Goal: Information Seeking & Learning: Check status

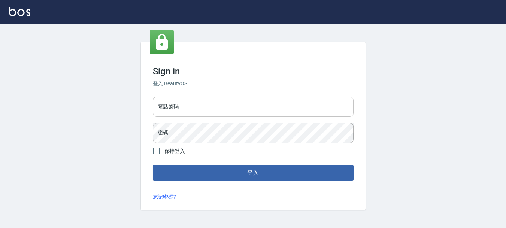
click at [210, 109] on input "電話號碼" at bounding box center [253, 106] width 201 height 20
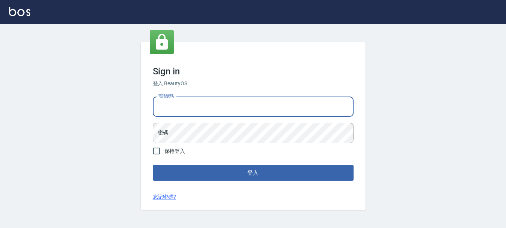
type input "0989239739"
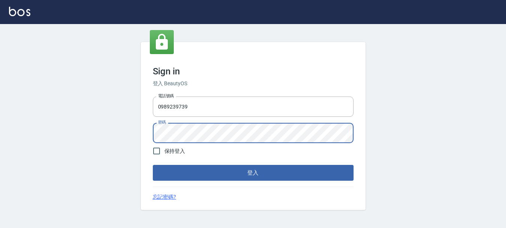
click at [153, 165] on button "登入" at bounding box center [253, 173] width 201 height 16
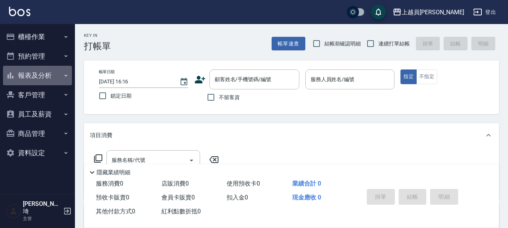
click at [39, 67] on button "報表及分析" at bounding box center [37, 75] width 69 height 19
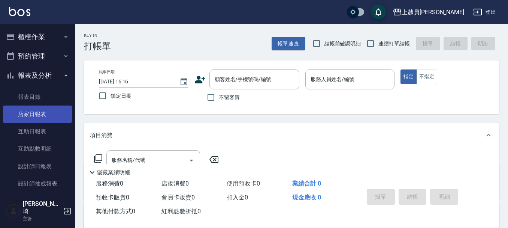
click at [41, 118] on link "店家日報表" at bounding box center [37, 113] width 69 height 17
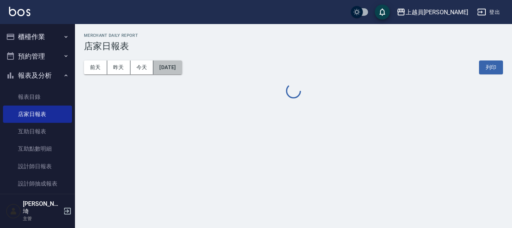
click at [176, 66] on button "[DATE]" at bounding box center [167, 67] width 28 height 14
click at [182, 70] on button "[DATE]" at bounding box center [167, 67] width 28 height 14
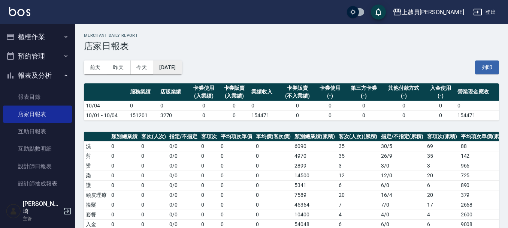
click at [180, 68] on button "[DATE]" at bounding box center [167, 67] width 28 height 14
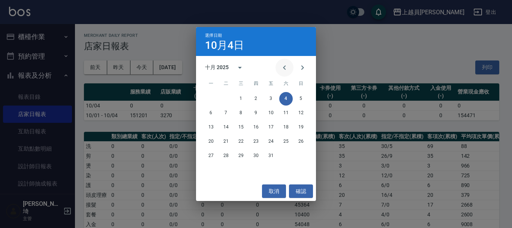
click at [285, 66] on icon "Previous month" at bounding box center [284, 67] width 3 height 4
click at [288, 138] on button "27" at bounding box center [285, 141] width 13 height 13
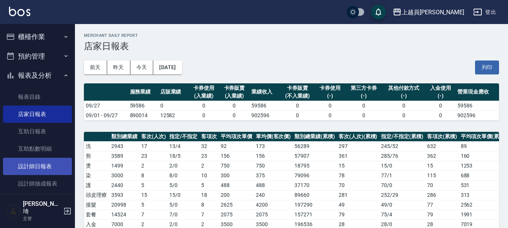
click at [43, 164] on link "設計師日報表" at bounding box center [37, 165] width 69 height 17
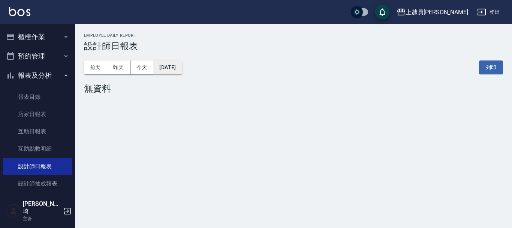
drag, startPoint x: 193, startPoint y: 58, endPoint x: 186, endPoint y: 64, distance: 9.5
click at [188, 62] on div "前天 昨天 今天 [DATE] 列印" at bounding box center [293, 67] width 419 height 32
click at [182, 64] on button "[DATE]" at bounding box center [167, 67] width 28 height 14
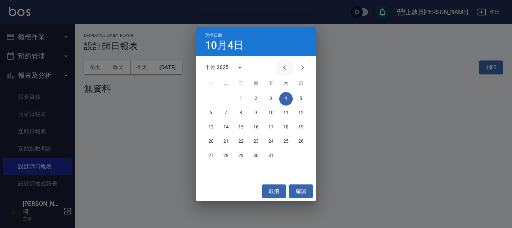
click at [284, 66] on icon "Previous month" at bounding box center [284, 67] width 3 height 4
click at [284, 139] on button "27" at bounding box center [285, 141] width 13 height 13
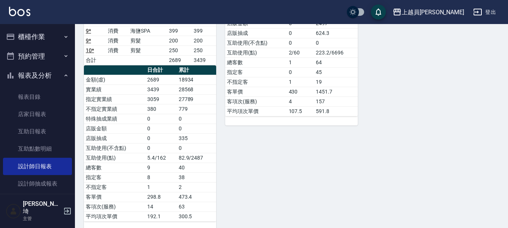
scroll to position [1080, 0]
